Goal: Transaction & Acquisition: Purchase product/service

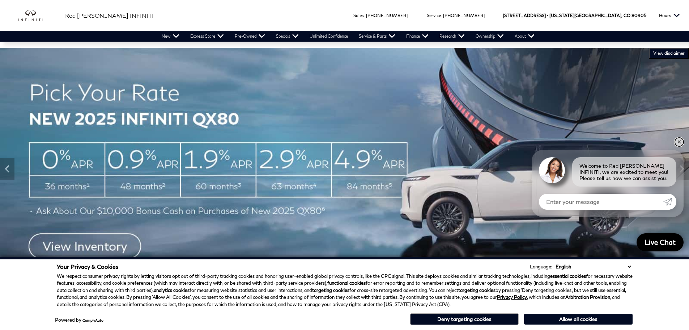
click at [680, 139] on link "✕" at bounding box center [679, 142] width 9 height 9
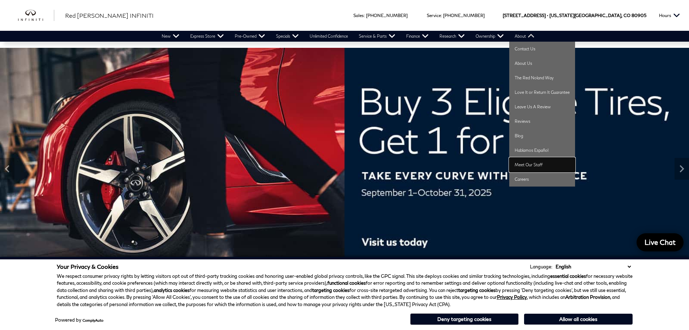
click at [530, 163] on link "Meet Our Staff" at bounding box center [543, 164] width 66 height 14
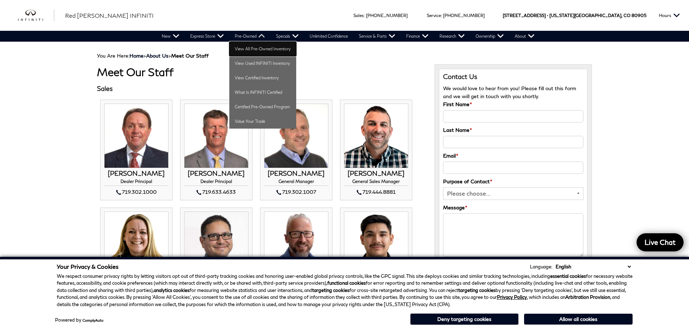
click at [260, 48] on link "View All Pre-Owned Inventory" at bounding box center [262, 49] width 67 height 14
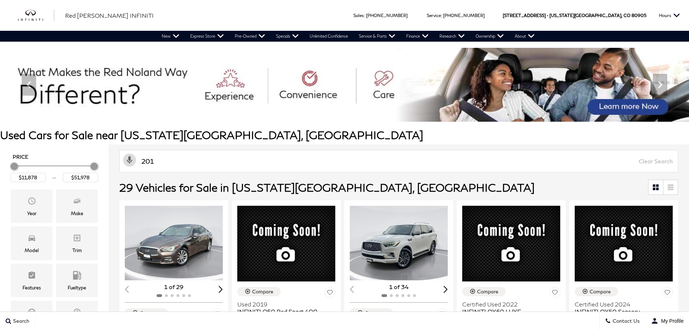
type input "2019"
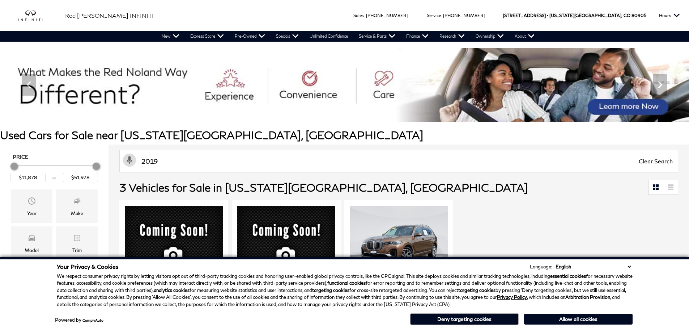
type input "$30,378"
type input "$38,678"
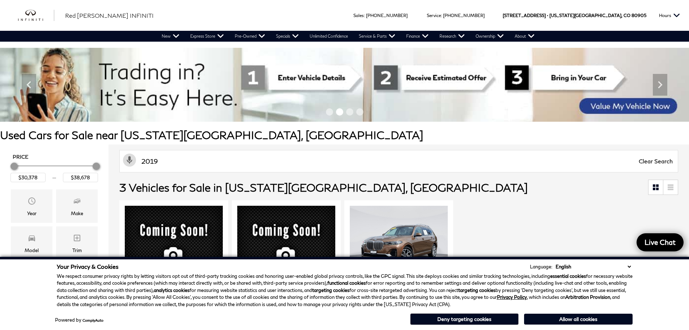
type input "2019"
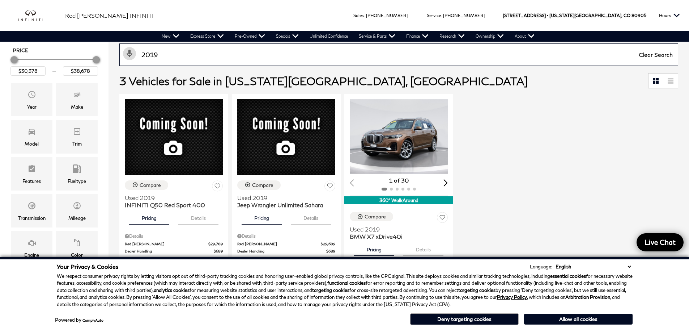
scroll to position [109, 0]
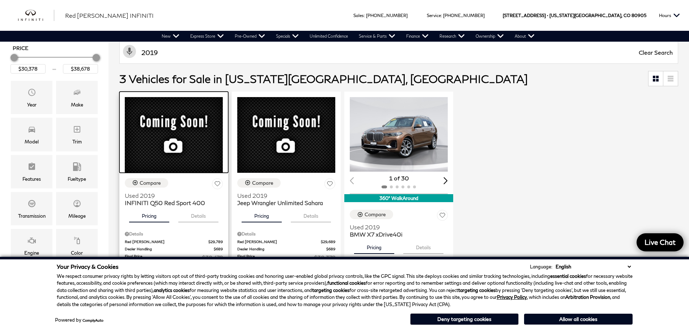
click at [174, 139] on div at bounding box center [173, 132] width 109 height 81
